Goal: Task Accomplishment & Management: Complete application form

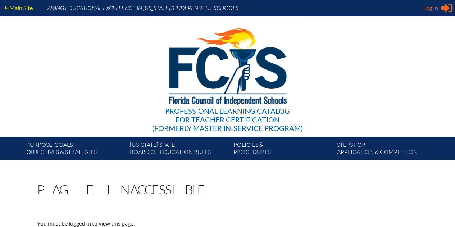
type input "[EMAIL_ADDRESS][DOMAIN_NAME]"
click at [434, 5] on span "Log in" at bounding box center [430, 8] width 15 height 9
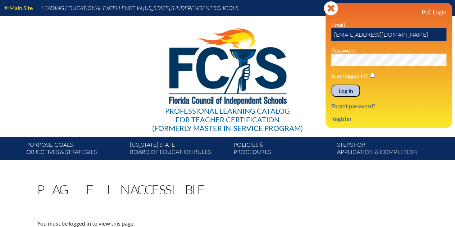
click at [341, 88] on input "Log in" at bounding box center [345, 90] width 29 height 12
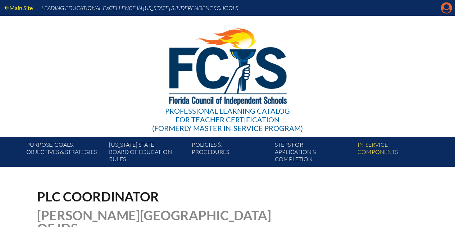
click at [447, 8] on icon "Manage account" at bounding box center [446, 8] width 12 height 12
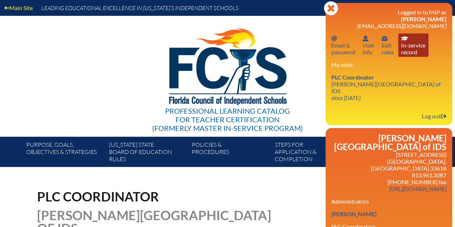
click at [408, 47] on link "In-service record In-service record" at bounding box center [413, 44] width 30 height 23
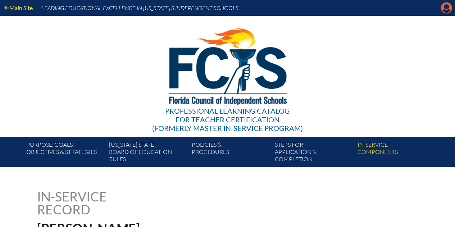
click at [444, 9] on icon at bounding box center [446, 8] width 11 height 11
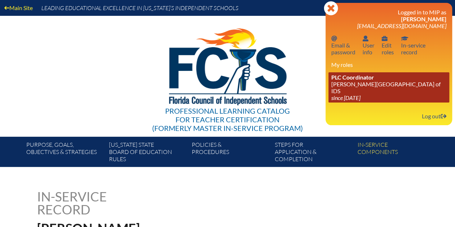
click at [348, 83] on link "PLC Coordinator [PERSON_NAME][GEOGRAPHIC_DATA] of IDS since [DATE]" at bounding box center [388, 87] width 121 height 30
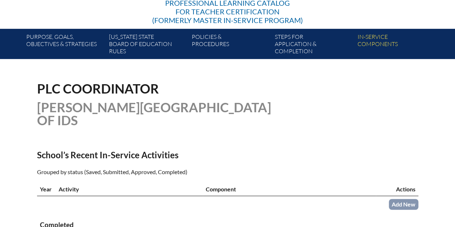
scroll to position [144, 0]
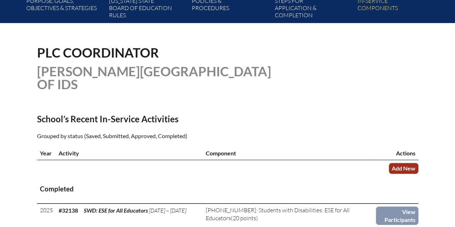
click at [394, 169] on link "Add New" at bounding box center [403, 168] width 29 height 10
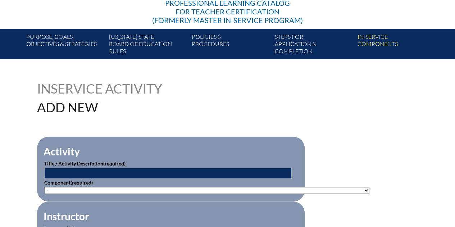
scroll to position [144, 0]
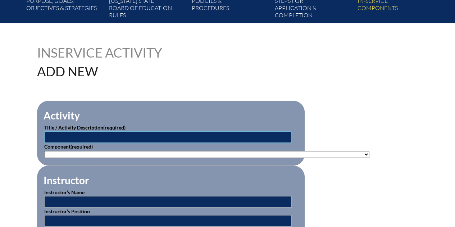
click at [164, 136] on input "text" at bounding box center [167, 137] width 247 height 12
click at [120, 136] on input "text" at bounding box center [167, 137] width 247 height 12
paste input "+Reading Challenges 1: [MEDICAL_DATA] and More (SWD)"
type input "+Reading Challenges 1: [MEDICAL_DATA] and More (SWD)"
click at [100, 150] on p "Component (required) -- 1-000-001: Appropriate Art Activities 1-000-002: Concep…" at bounding box center [170, 150] width 253 height 15
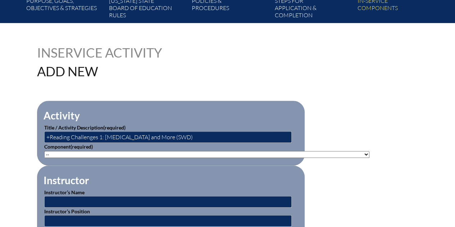
click at [100, 153] on select"]"] "-- 1-000-001: Appropriate Art Activities 1-000-002: Concept and Art Process for…" at bounding box center [206, 154] width 325 height 7
click at [89, 167] on fieldset "Instructor Instructor’s Name Instructor’s Position Instructor’s Location Instru…" at bounding box center [170, 218] width 267 height 107
click at [96, 151] on select"]"] "-- 1-000-001: Appropriate Art Activities 1-000-002: Concept and Art Process for…" at bounding box center [206, 154] width 325 height 7
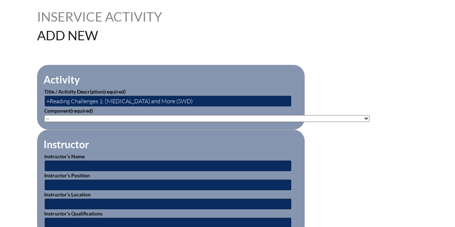
click at [99, 119] on select"]"] "-- 1-000-001: Appropriate Art Activities 1-000-002: Concept and Art Process for…" at bounding box center [206, 118] width 325 height 7
select select"]"] "125926"
click at [44, 115] on select"]"] "-- 1-000-001: Appropriate Art Activities 1-000-002: Concept and Art Process for…" at bounding box center [206, 118] width 325 height 7
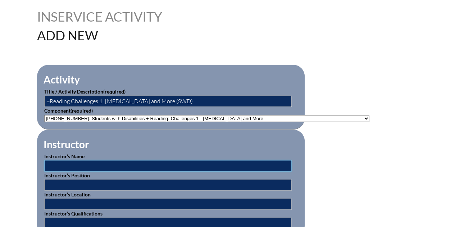
click at [157, 162] on input "text" at bounding box center [167, 166] width 247 height 12
type input "B"
type input "Linda Pitts"
click at [67, 217] on input "text" at bounding box center [167, 223] width 247 height 12
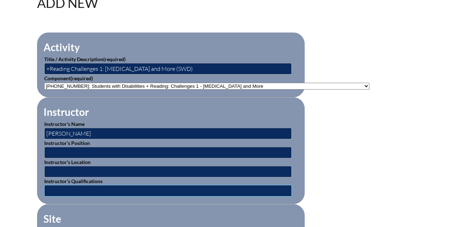
scroll to position [252, 0]
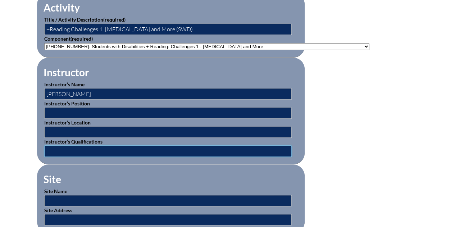
click at [64, 148] on input "text" at bounding box center [167, 151] width 247 height 12
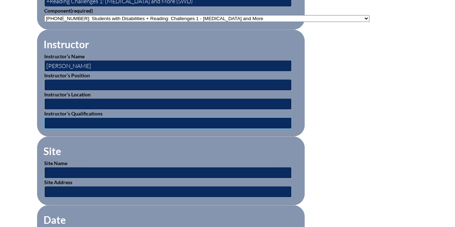
scroll to position [323, 0]
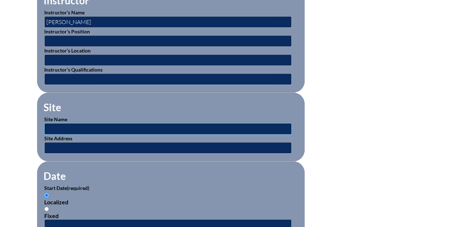
click at [73, 123] on input "text" at bounding box center [167, 129] width 247 height 12
type input "Beacon Educator"
click at [86, 166] on fieldset "Date Start Date (required) Localized Fixed End Date (required) Localized Fixed" at bounding box center [170, 222] width 267 height 123
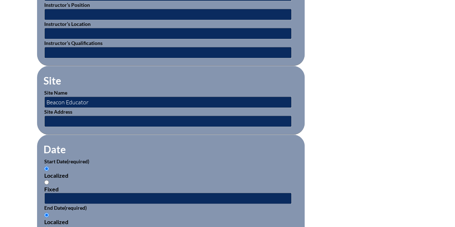
scroll to position [395, 0]
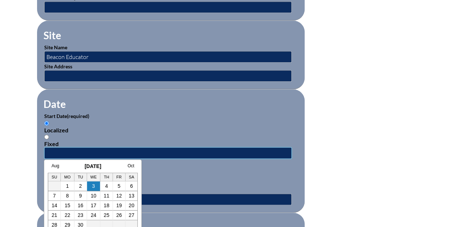
click at [100, 150] on input "text" at bounding box center [167, 153] width 247 height 12
click at [52, 166] on link "Aug" at bounding box center [55, 165] width 8 height 5
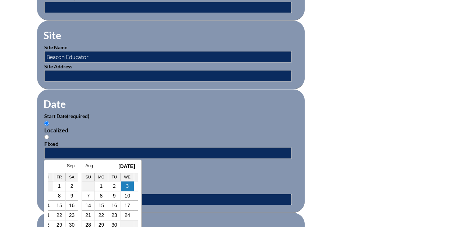
scroll to position [0, 7]
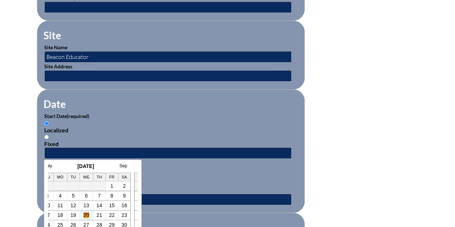
click at [85, 215] on link "20" at bounding box center [86, 215] width 6 height 6
type input "2025-08-20 8:40 AM"
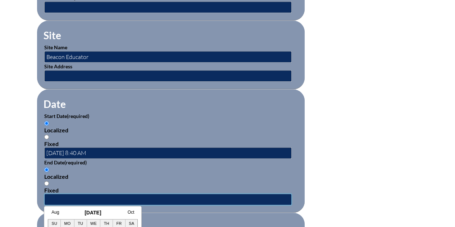
click at [59, 193] on input "text" at bounding box center [167, 199] width 247 height 12
click at [52, 212] on link "Aug" at bounding box center [55, 212] width 8 height 5
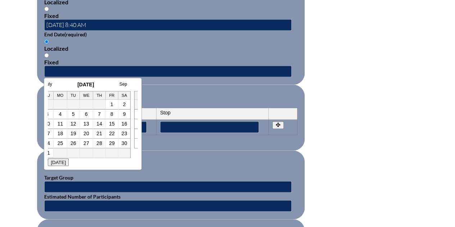
scroll to position [535, 0]
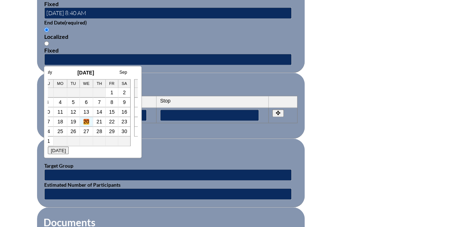
click at [86, 123] on link "20" at bounding box center [86, 122] width 6 height 6
type input "2025-08-20 8:41 AM"
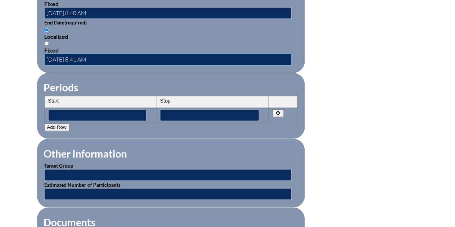
scroll to position [0, 0]
click at [166, 141] on fieldset "Other Information Target Group Estimated Number of Participants" at bounding box center [170, 172] width 267 height 69
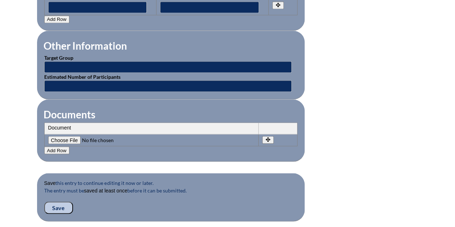
scroll to position [679, 0]
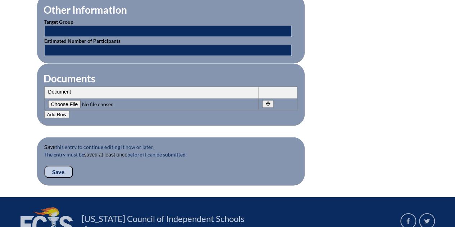
click at [59, 165] on input "Save" at bounding box center [58, 171] width 29 height 12
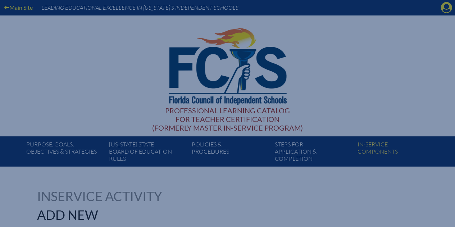
scroll to position [0, 0]
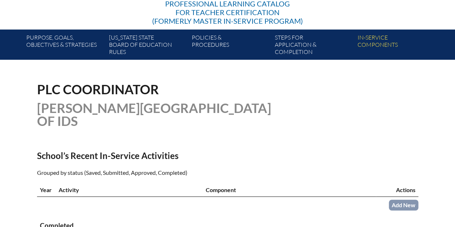
scroll to position [216, 0]
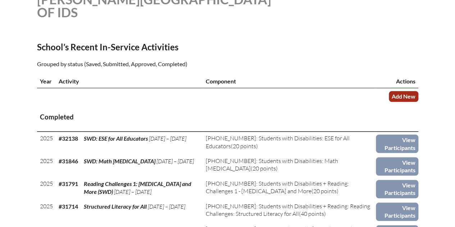
click at [409, 94] on link "Add New" at bounding box center [403, 96] width 29 height 10
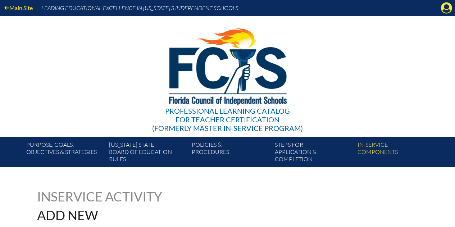
scroll to position [144, 0]
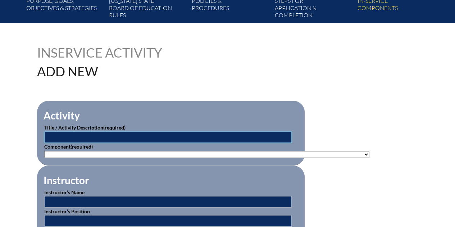
click at [141, 136] on input "text" at bounding box center [167, 137] width 247 height 12
paste input "+Reading Challenges 1: [MEDICAL_DATA] and More (SWD)"
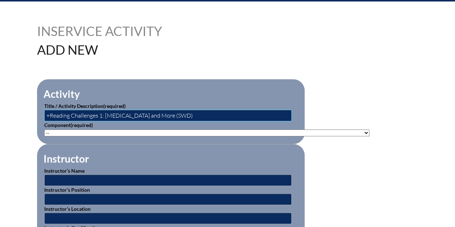
scroll to position [180, 0]
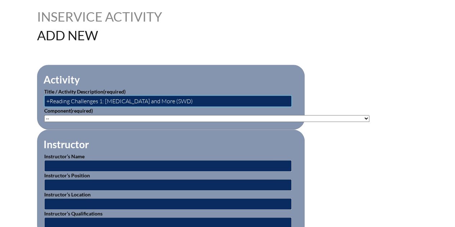
type input "+Reading Challenges 1: [MEDICAL_DATA] and More (SWD)"
click at [78, 163] on input "text" at bounding box center [167, 166] width 247 height 12
type input "[PERSON_NAME]"
click at [132, 152] on p "Instructor’s Name Linda Pitts" at bounding box center [170, 161] width 253 height 19
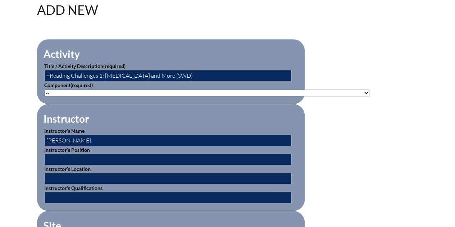
scroll to position [216, 0]
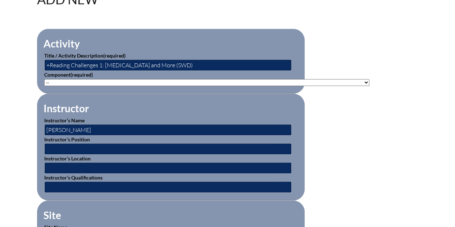
click at [126, 81] on select"]"] "-- 1-000-001: Appropriate Art Activities 1-000-002: Concept and Art Process for…" at bounding box center [206, 82] width 325 height 7
click at [125, 82] on select"]"] "-- 1-000-001: Appropriate Art Activities 1-000-002: Concept and Art Process for…" at bounding box center [206, 82] width 325 height 7
select select"]"] "125926"
click at [44, 79] on select"]"] "-- 1-000-001: Appropriate Art Activities 1-000-002: Concept and Art Process for…" at bounding box center [206, 82] width 325 height 7
click at [204, 109] on fieldset "Instructor Instructor’s Name Linda Pitts Instructor’s Position Instructor’s Loc…" at bounding box center [170, 146] width 267 height 107
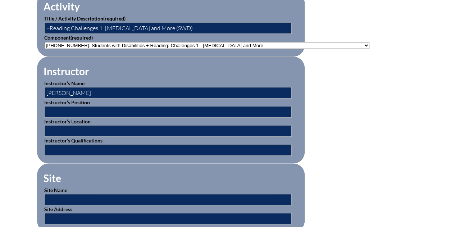
scroll to position [288, 0]
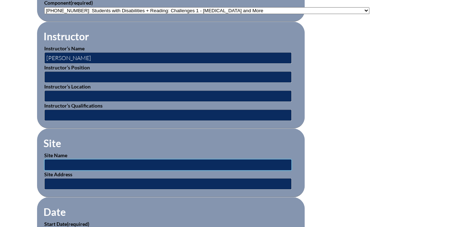
click at [90, 160] on input "text" at bounding box center [167, 165] width 247 height 12
type input "Beacon Educator"
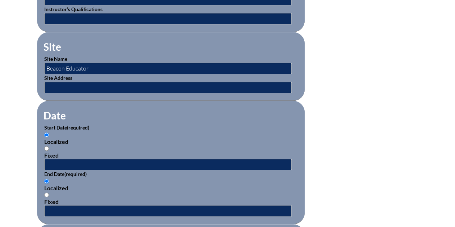
scroll to position [395, 0]
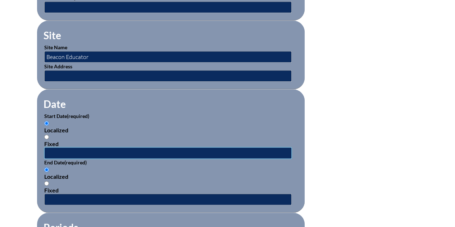
click at [63, 147] on input "text" at bounding box center [167, 153] width 247 height 12
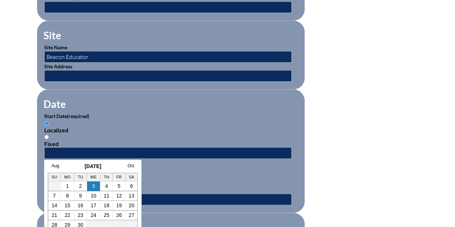
click at [52, 164] on link "Aug" at bounding box center [55, 165] width 8 height 5
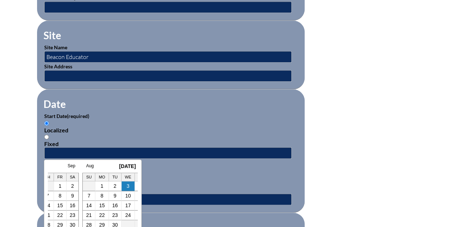
scroll to position [0, 7]
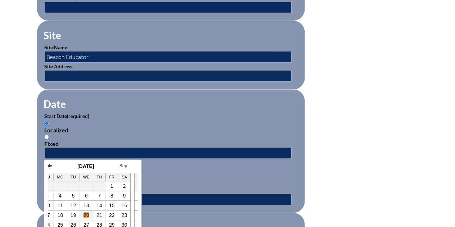
click at [84, 212] on link "20" at bounding box center [86, 215] width 6 height 6
type input "2025-08-20 8:49 AM"
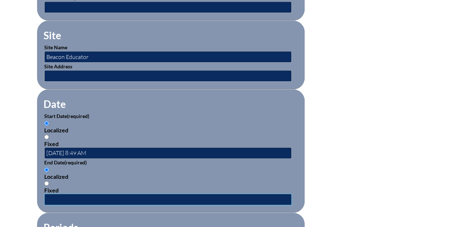
click at [65, 193] on input "text" at bounding box center [167, 199] width 247 height 12
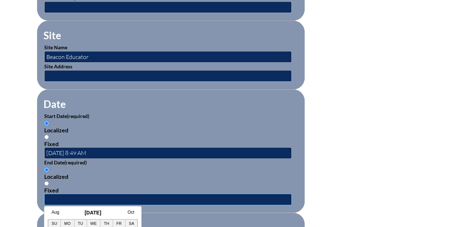
scroll to position [431, 0]
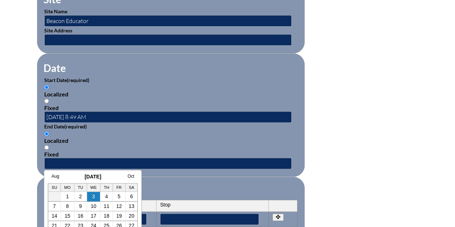
click at [56, 174] on link "Aug" at bounding box center [55, 176] width 8 height 5
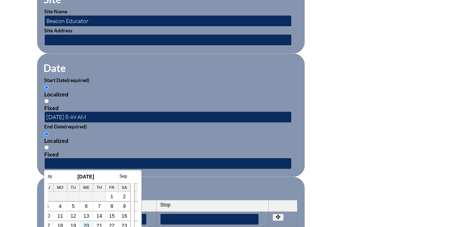
click at [84, 221] on td "20" at bounding box center [87, 226] width 14 height 10
click at [86, 223] on link "20" at bounding box center [86, 225] width 6 height 6
type input "2025-08-20 8:49 AM"
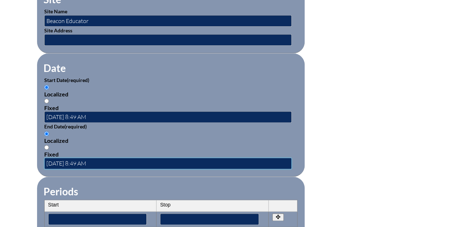
scroll to position [0, 0]
click at [97, 176] on fieldset "Periods Start Stop No rows created Add new row Start Stop Start Stop" at bounding box center [170, 209] width 267 height 66
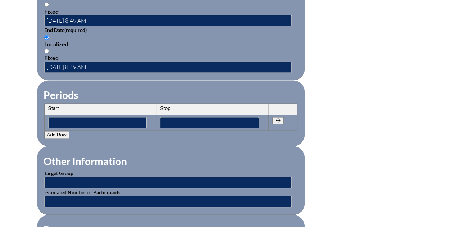
scroll to position [539, 0]
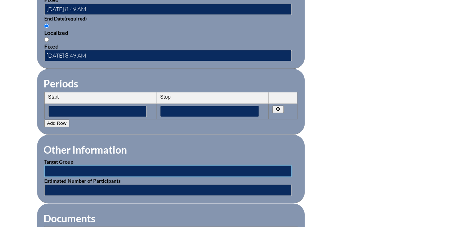
click at [106, 166] on input "text" at bounding box center [167, 171] width 247 height 12
type input "1"
click at [108, 184] on input "text" at bounding box center [167, 190] width 247 height 12
type input "1"
click at [88, 196] on fieldset "Other Information Target Group 1 Estimated Number of Participants 1" at bounding box center [170, 168] width 267 height 69
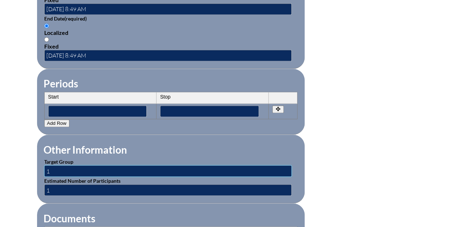
click at [73, 165] on input "1" at bounding box center [167, 171] width 247 height 12
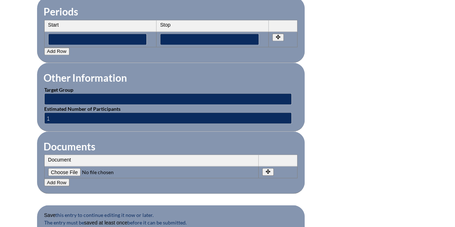
scroll to position [647, 0]
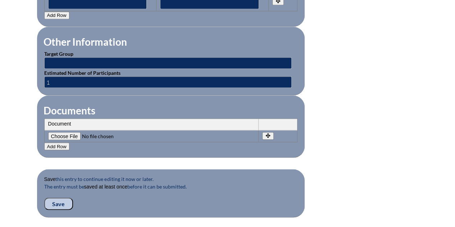
click at [57, 198] on input "Save" at bounding box center [58, 203] width 29 height 12
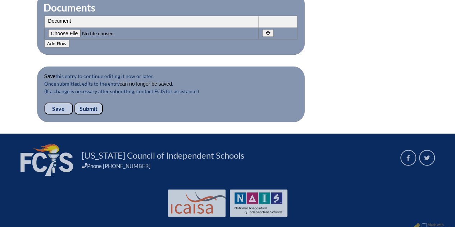
scroll to position [766, 0]
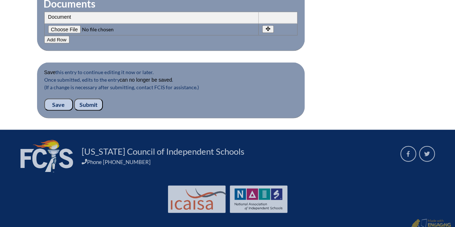
click at [90, 98] on input "Submit" at bounding box center [88, 104] width 29 height 12
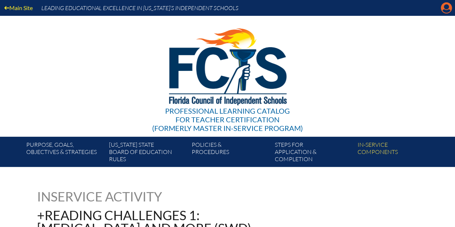
click at [446, 8] on icon "Manage account" at bounding box center [446, 8] width 12 height 12
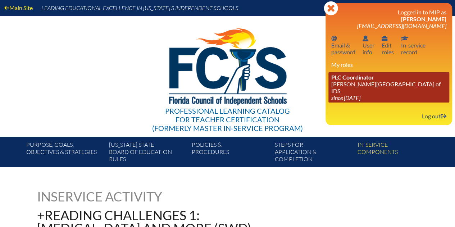
click at [359, 87] on link "PLC Coordinator [PERSON_NAME][GEOGRAPHIC_DATA] of IDS since [DATE]" at bounding box center [388, 87] width 121 height 30
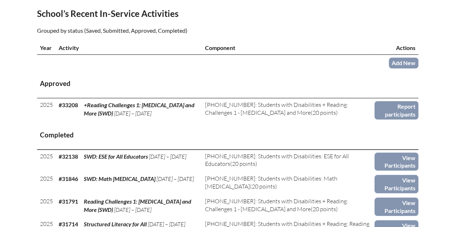
scroll to position [252, 0]
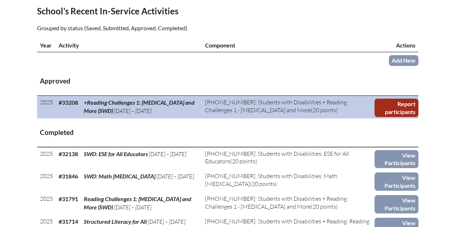
click at [395, 109] on link "Report participants" at bounding box center [396, 107] width 44 height 18
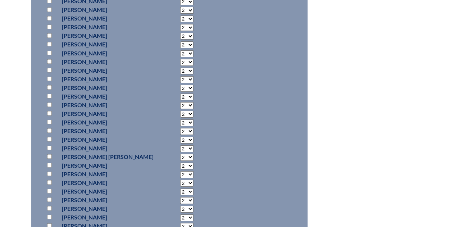
scroll to position [683, 0]
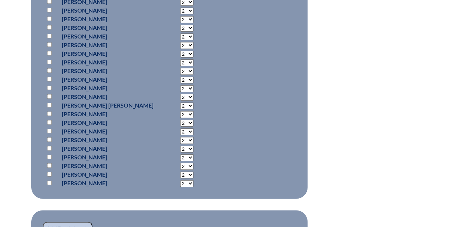
click at [46, 102] on p at bounding box center [51, 105] width 10 height 9
click at [49, 103] on input "checkbox" at bounding box center [49, 105] width 5 height 5
checkbox input "true"
click at [180, 104] on select "2 3 4 5 6 7 8 9 10 11 12 13 14 15 16 17 18 19 20 0" at bounding box center [186, 105] width 13 height 7
select select "20"
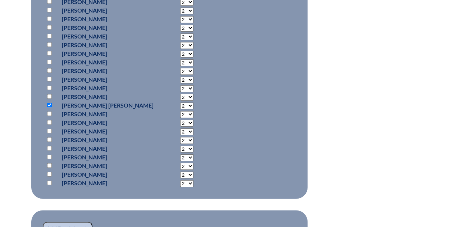
click at [180, 102] on select "2 3 4 5 6 7 8 9 10 11 12 13 14 15 16 17 18 19 20 0" at bounding box center [186, 105] width 13 height 7
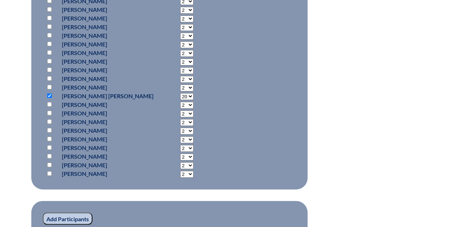
scroll to position [719, 0]
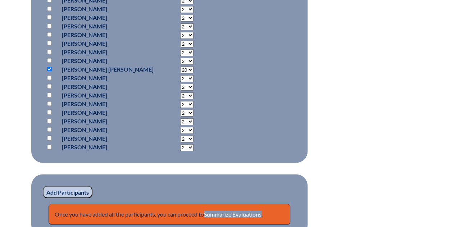
click at [79, 189] on input "Add Participants" at bounding box center [68, 192] width 50 height 12
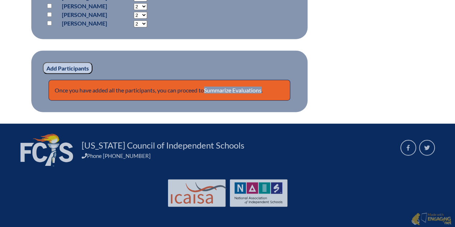
scroll to position [873, 0]
click at [237, 91] on link "Summarize Evaluations" at bounding box center [233, 90] width 58 height 7
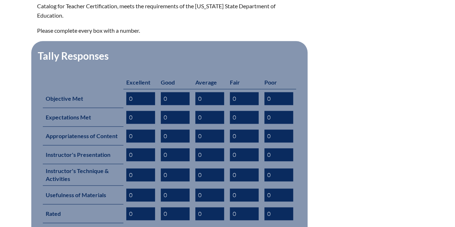
scroll to position [323, 0]
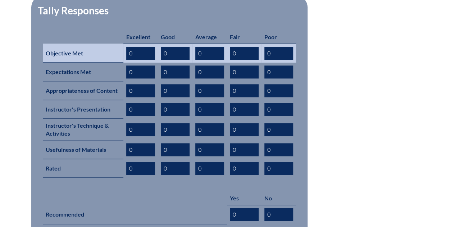
click at [139, 47] on input "0" at bounding box center [140, 53] width 29 height 13
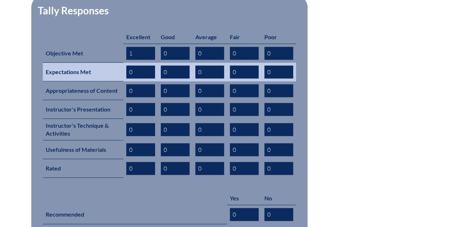
type input "1"
click at [129, 65] on input "0" at bounding box center [140, 71] width 29 height 13
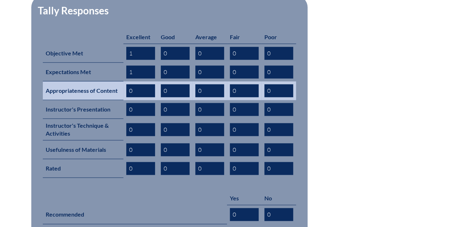
type input "1"
click at [129, 84] on input "0" at bounding box center [140, 90] width 29 height 13
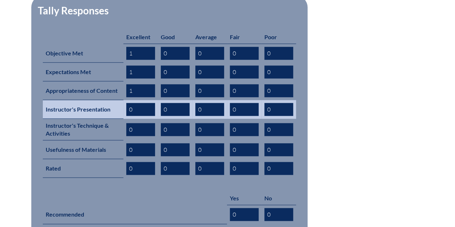
type input "1"
click at [129, 103] on input "0" at bounding box center [140, 109] width 29 height 13
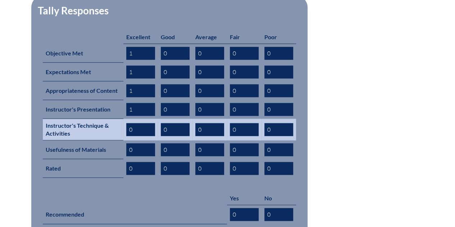
type input "1"
click at [129, 123] on input "0" at bounding box center [140, 129] width 29 height 13
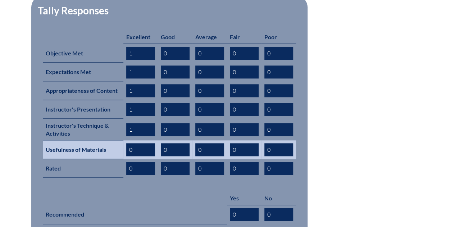
type input "1"
click at [131, 143] on input "0" at bounding box center [140, 149] width 29 height 13
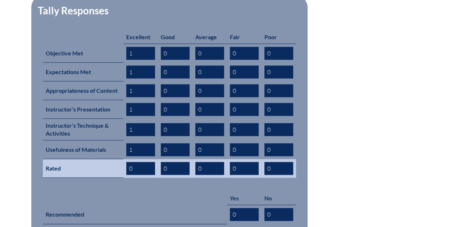
type input "1"
click at [129, 162] on input "0" at bounding box center [140, 168] width 29 height 13
click at [135, 162] on input "10" at bounding box center [140, 168] width 29 height 13
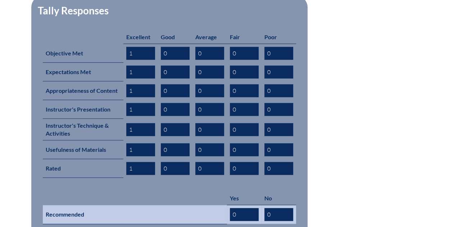
type input "1"
click at [244, 208] on input "0" at bounding box center [244, 214] width 29 height 13
type input "1"
click at [188, 205] on th "Recommended" at bounding box center [135, 214] width 184 height 19
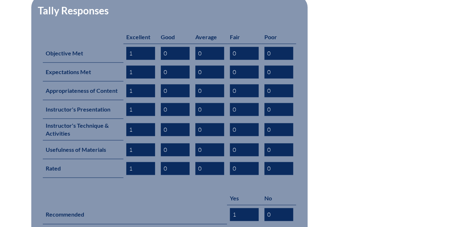
click at [336, 177] on form "This inservice evaluation, conducted by the Florida Council of Schools’ Profess…" at bounding box center [227, 106] width 381 height 318
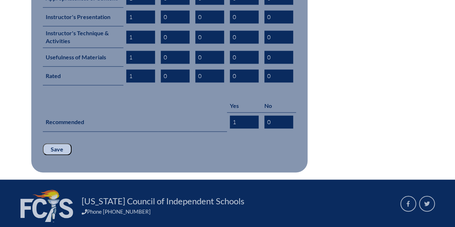
scroll to position [431, 0]
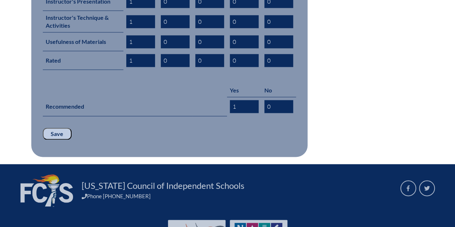
click at [59, 128] on input "Save" at bounding box center [57, 134] width 29 height 12
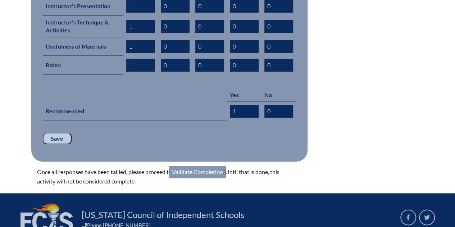
scroll to position [431, 0]
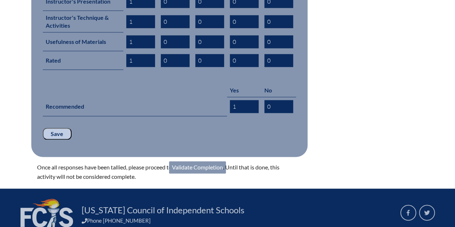
click at [199, 161] on link "Validate Completion" at bounding box center [197, 167] width 57 height 12
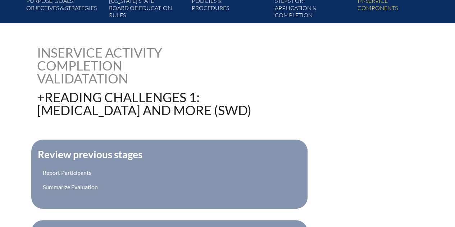
scroll to position [216, 0]
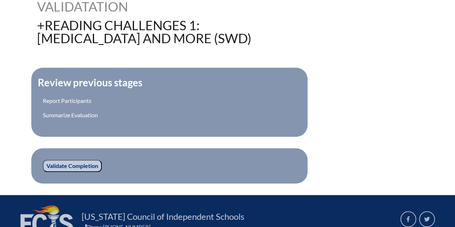
click at [83, 164] on input "Validate Completion" at bounding box center [72, 166] width 59 height 12
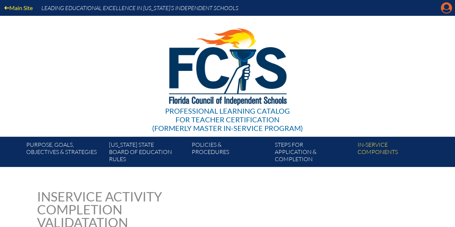
click at [445, 10] on icon "Manage account" at bounding box center [446, 8] width 12 height 12
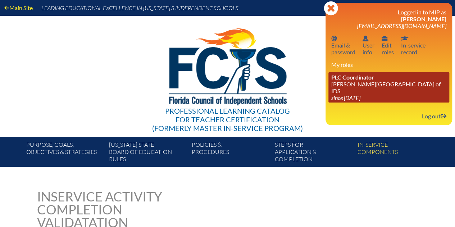
click at [373, 84] on link "PLC Coordinator [PERSON_NAME][GEOGRAPHIC_DATA] of IDS since [DATE]" at bounding box center [388, 87] width 121 height 30
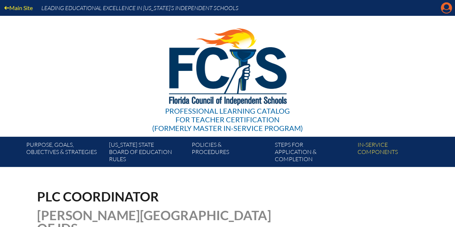
click at [447, 6] on icon "Manage account" at bounding box center [446, 8] width 12 height 12
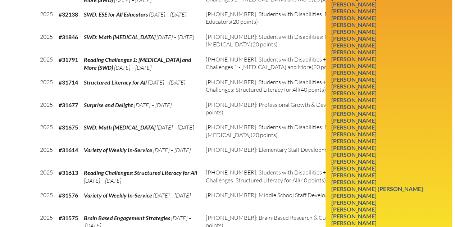
scroll to position [431, 0]
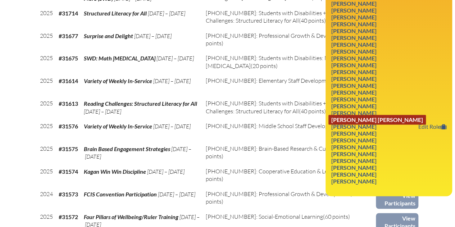
click at [381, 115] on link "[PERSON_NAME] [PERSON_NAME]" at bounding box center [376, 120] width 97 height 10
